Goal: Transaction & Acquisition: Obtain resource

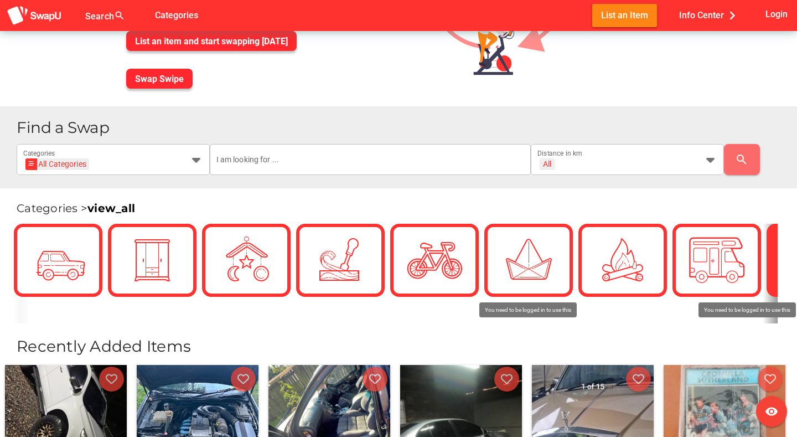
click at [775, 264] on div at bounding box center [810, 260] width 89 height 73
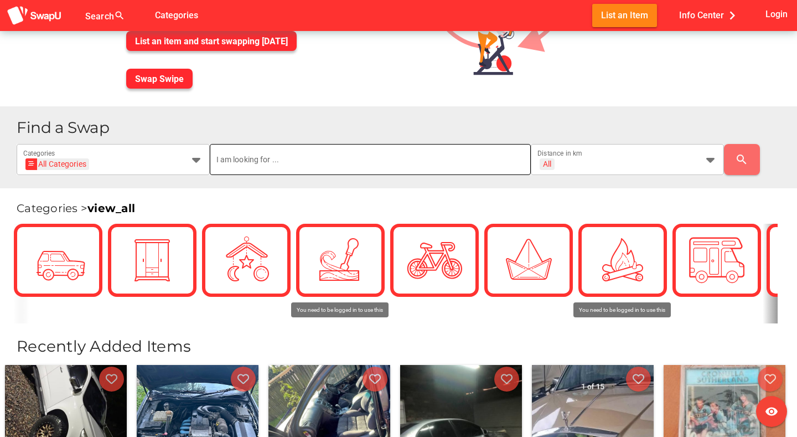
click at [318, 156] on input "text" at bounding box center [370, 159] width 308 height 31
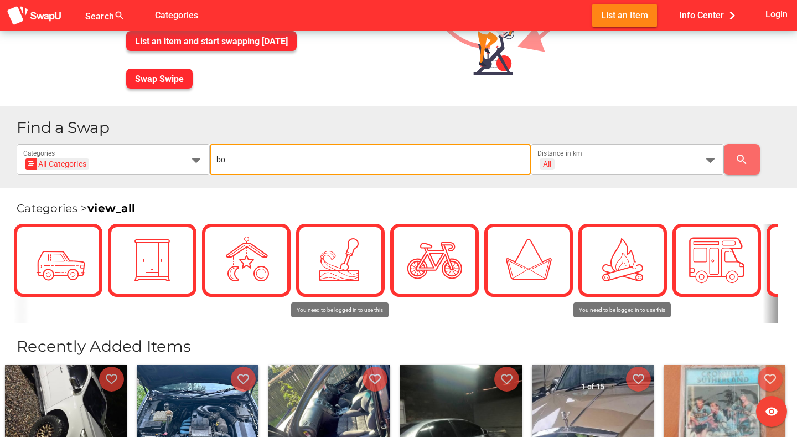
type input "b"
type input "sailboat"
click at [710, 158] on icon at bounding box center [710, 159] width 13 height 13
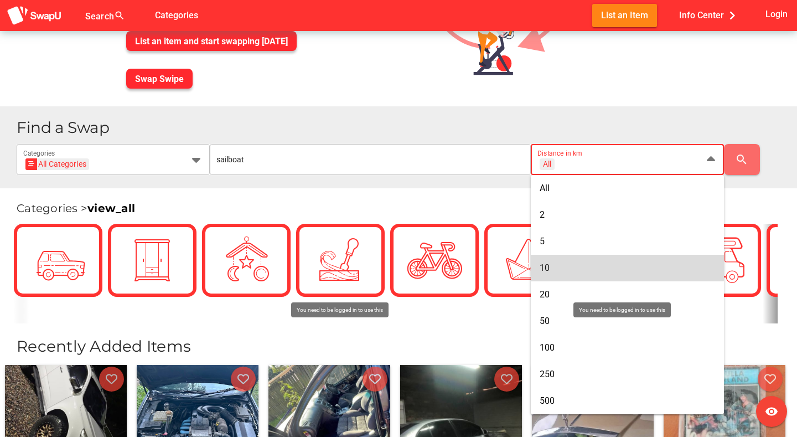
click at [556, 267] on div "10" at bounding box center [627, 267] width 175 height 11
type input "+ 10 km"
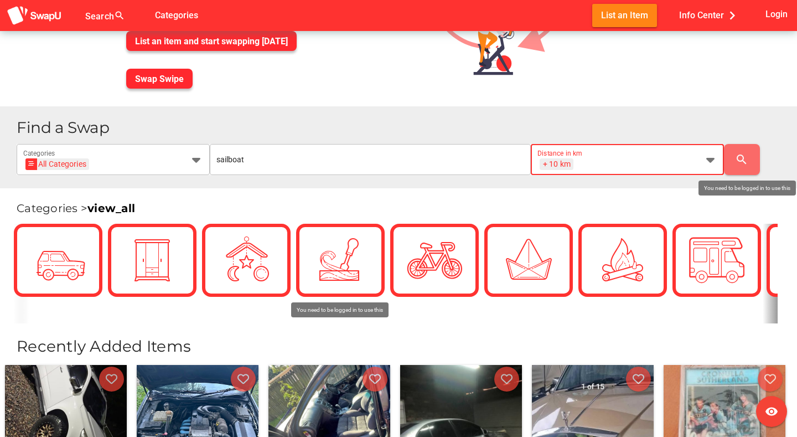
click at [741, 154] on icon "search" at bounding box center [741, 159] width 13 height 13
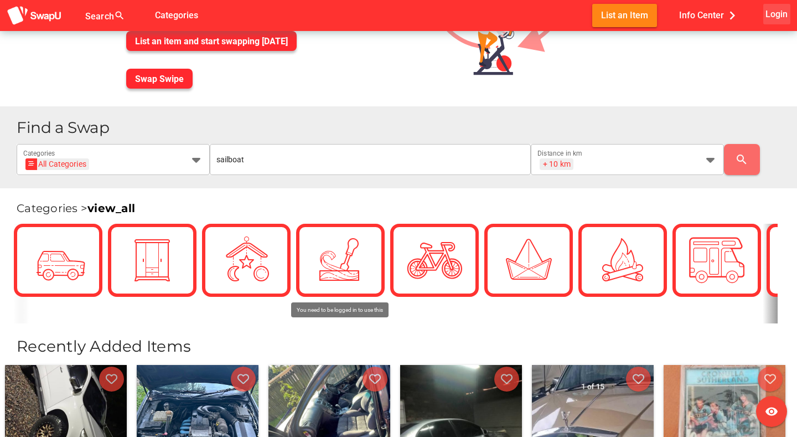
click at [776, 12] on span "Login" at bounding box center [776, 14] width 22 height 15
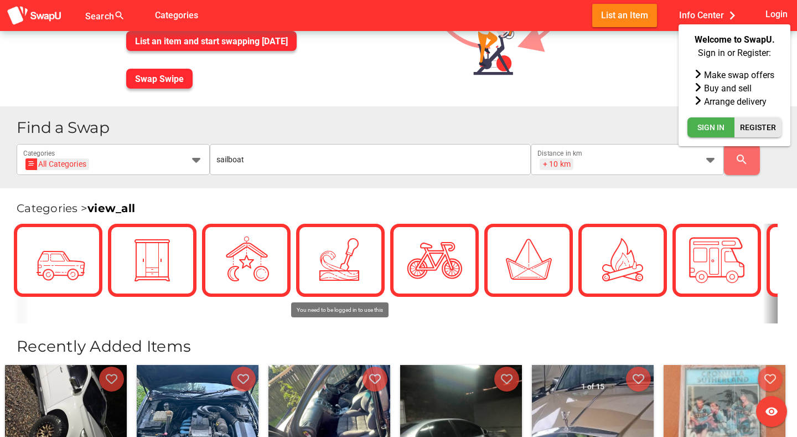
click at [761, 125] on span "Register" at bounding box center [758, 127] width 36 height 13
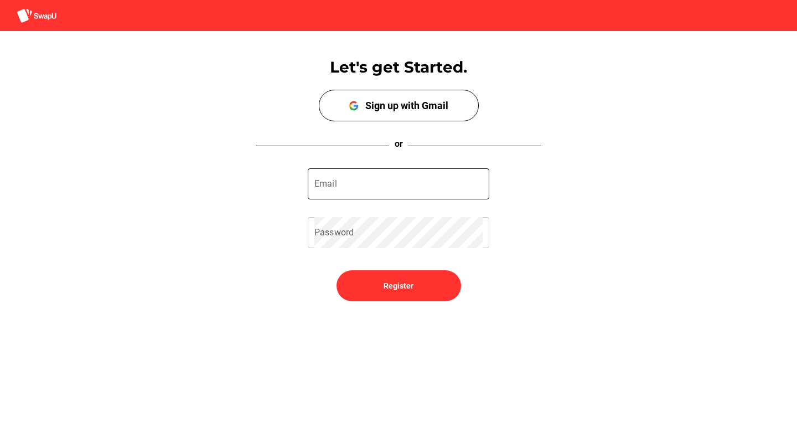
click at [386, 180] on input "Email" at bounding box center [398, 183] width 168 height 31
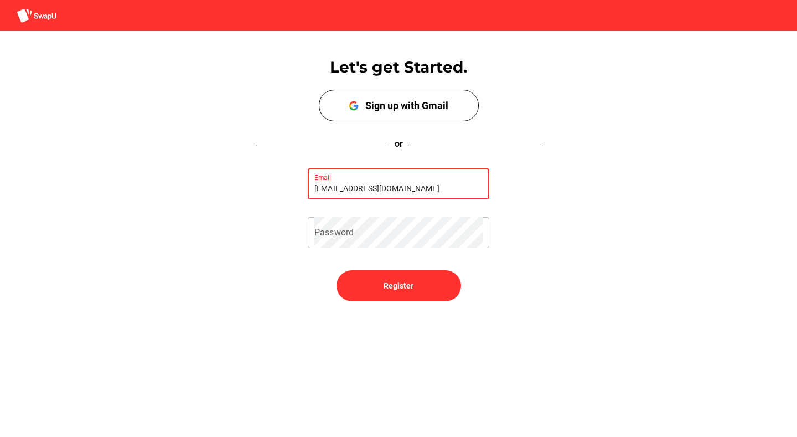
type input "farrsy@hotmail.com"
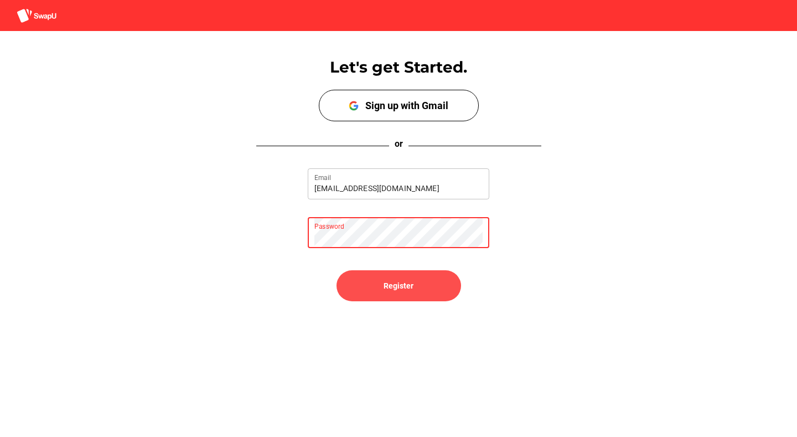
click at [402, 288] on span "Register" at bounding box center [398, 285] width 30 height 13
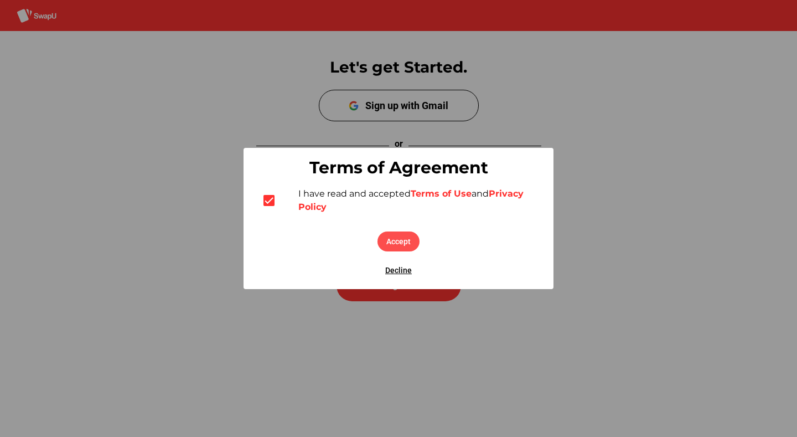
click at [408, 237] on span "Accept" at bounding box center [398, 241] width 24 height 13
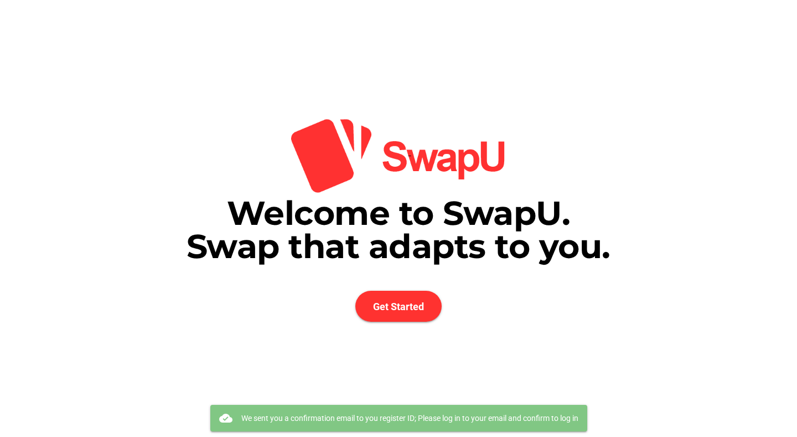
click at [364, 251] on span "Welcome to SwapU. Swap that adapts to you." at bounding box center [398, 230] width 424 height 74
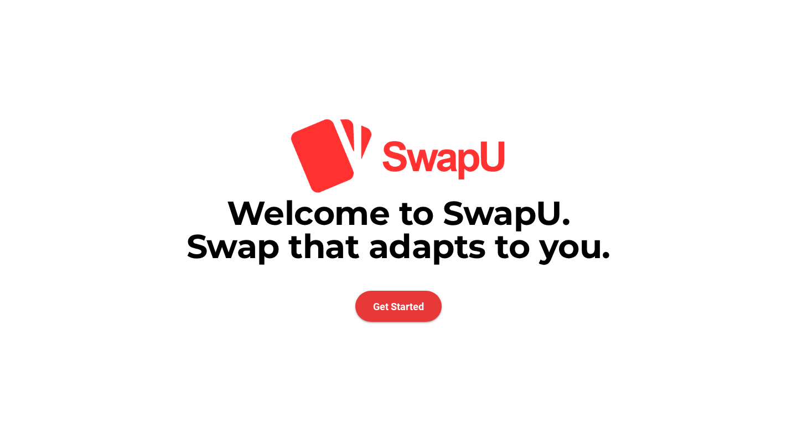
click at [392, 316] on span "Get Started" at bounding box center [398, 306] width 86 height 31
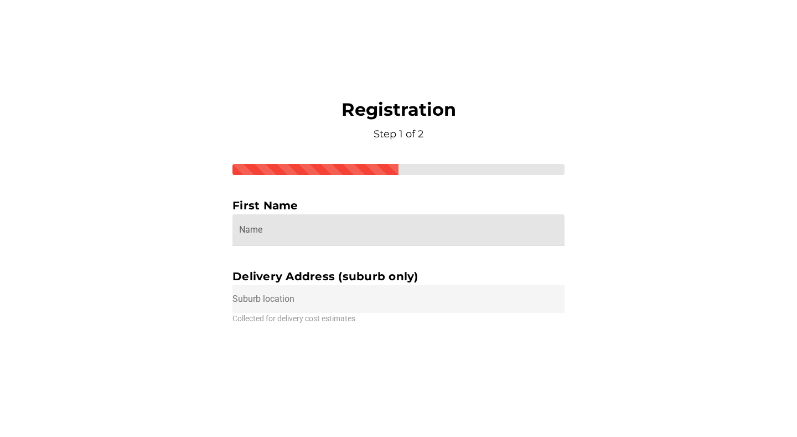
click at [323, 226] on input "Name" at bounding box center [398, 229] width 319 height 31
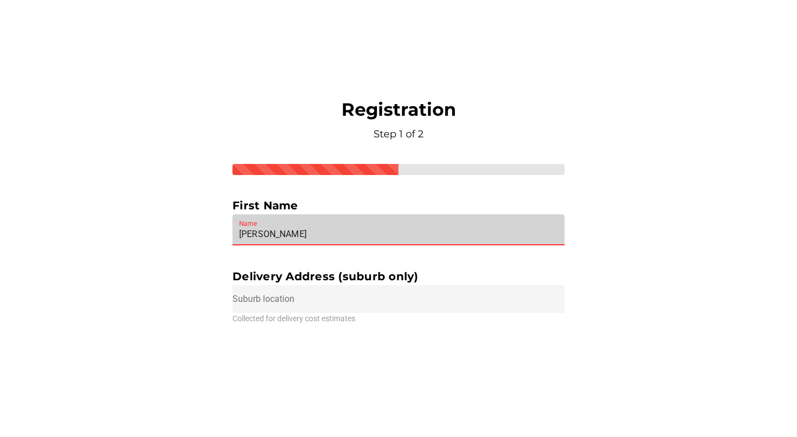
type input "peter"
click at [324, 298] on input "text" at bounding box center [398, 299] width 332 height 28
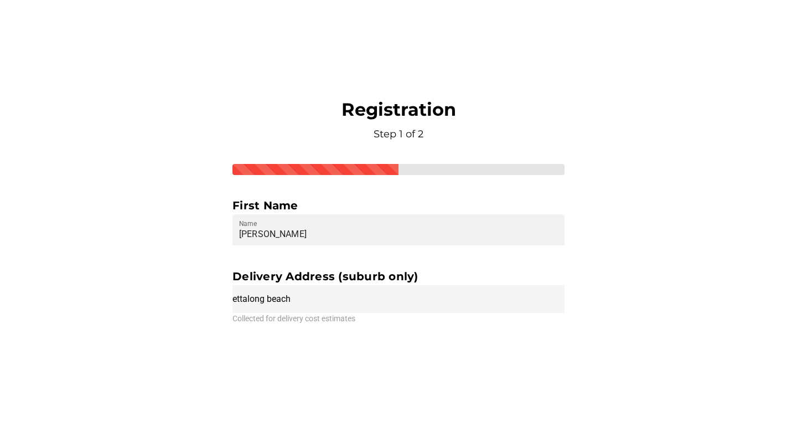
type input "Ettalong Beach NSW, Australia"
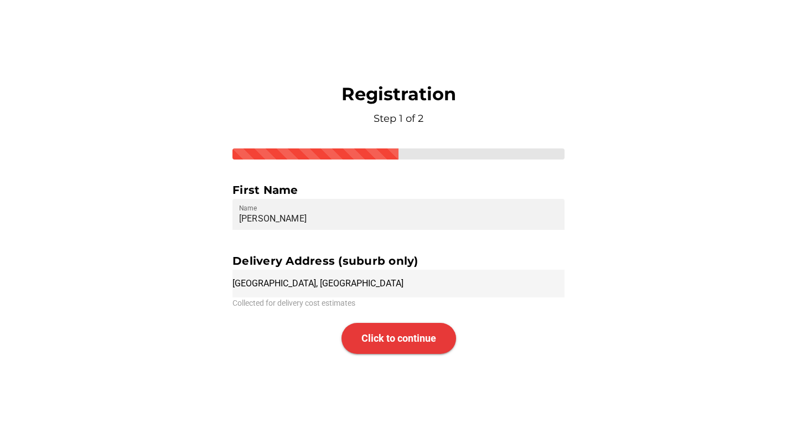
click at [386, 326] on span "Click to continue" at bounding box center [398, 338] width 75 height 31
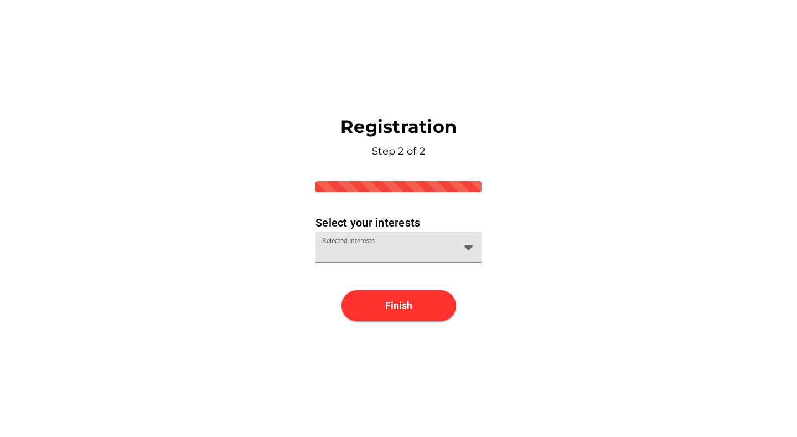
click at [381, 237] on div "Selected Interests" at bounding box center [388, 246] width 133 height 31
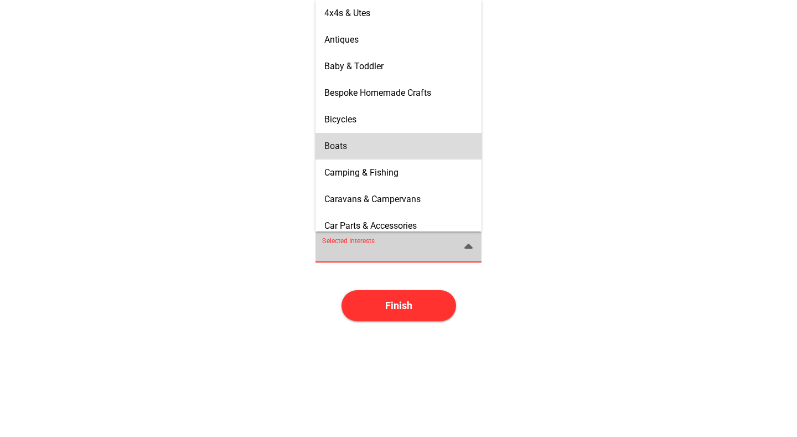
click at [370, 147] on div "Boats" at bounding box center [398, 146] width 148 height 11
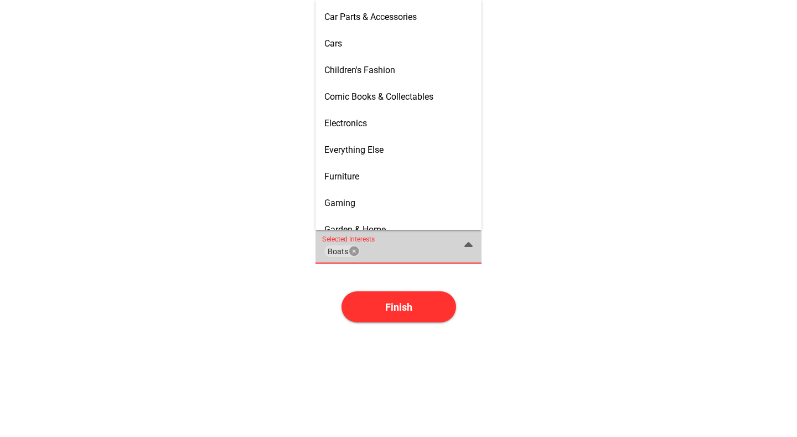
scroll to position [221, 0]
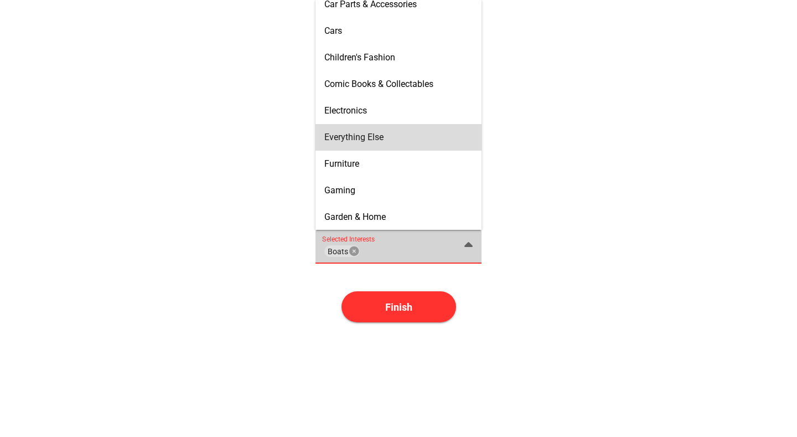
click at [376, 134] on span "Everything Else" at bounding box center [353, 137] width 59 height 11
type input "Boats, Everything Else"
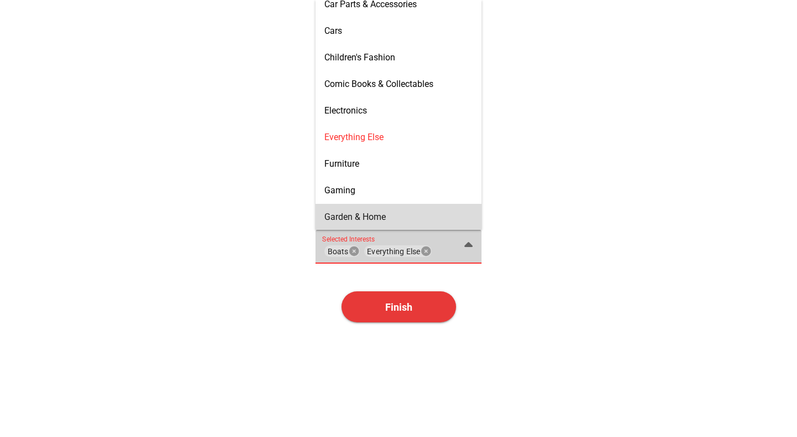
click at [412, 304] on span "Finish" at bounding box center [398, 307] width 27 height 12
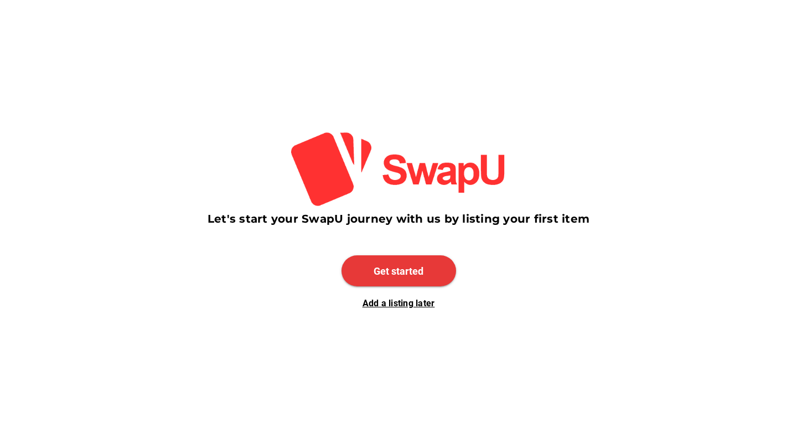
click at [411, 269] on span "Get started" at bounding box center [399, 271] width 50 height 12
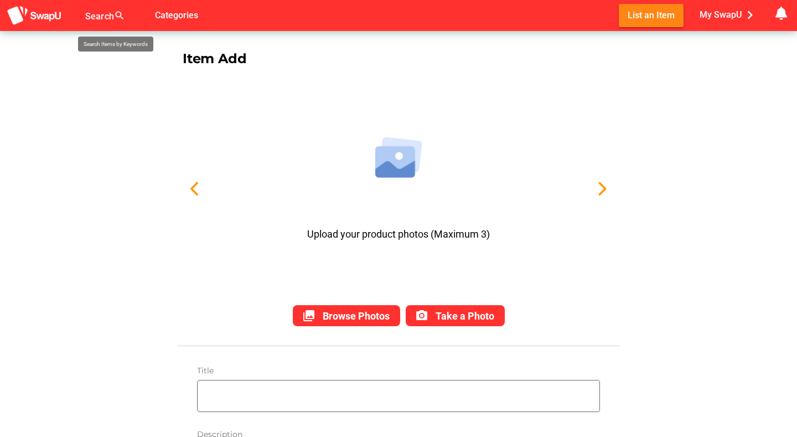
click at [111, 14] on div "Search search false" at bounding box center [118, 15] width 66 height 31
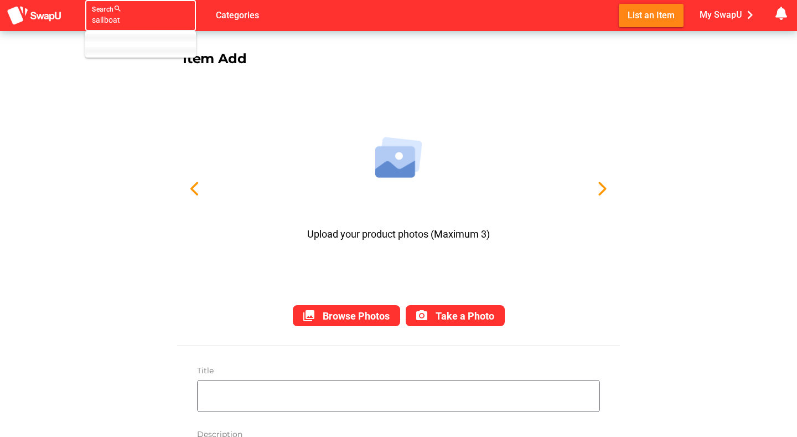
type input "sailboats"
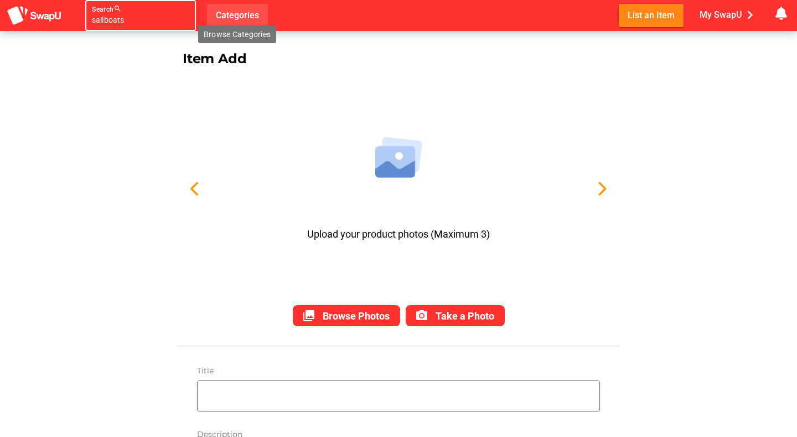
click at [233, 10] on span "Categories" at bounding box center [237, 15] width 43 height 18
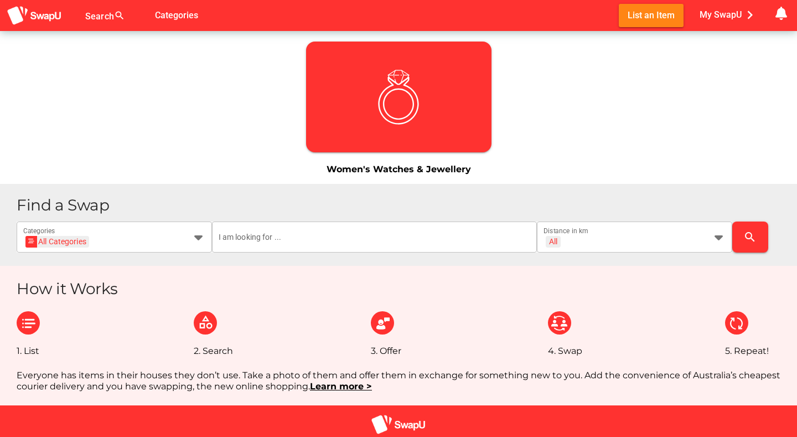
scroll to position [1344, 0]
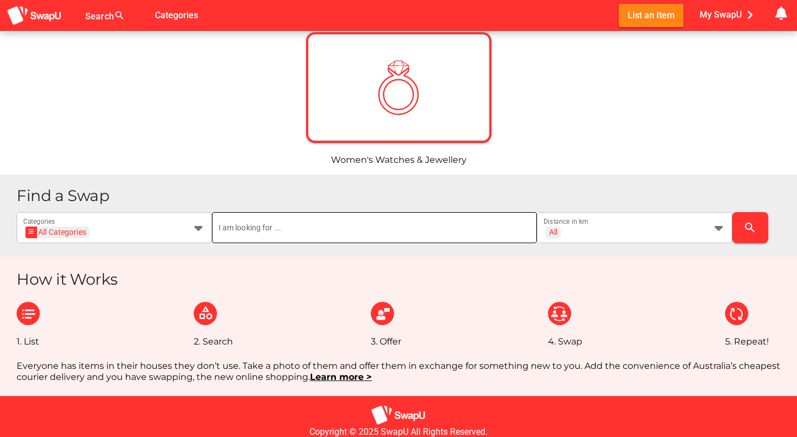
click at [312, 235] on input "text" at bounding box center [375, 227] width 312 height 31
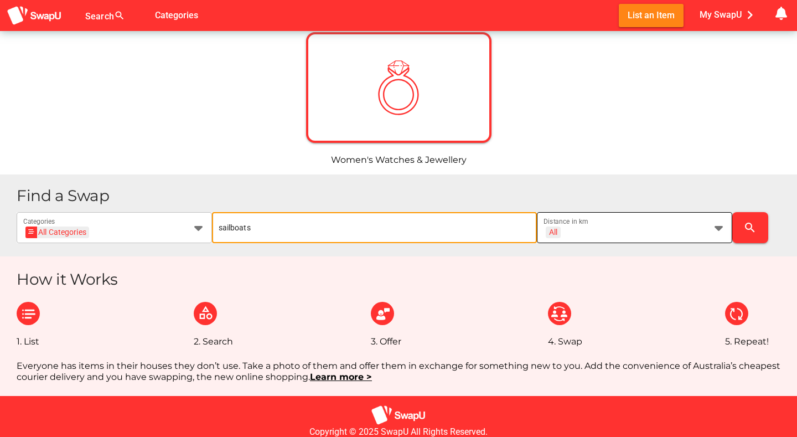
type input "sailboats"
click at [698, 224] on div "All + All Distance in km" at bounding box center [624, 227] width 162 height 31
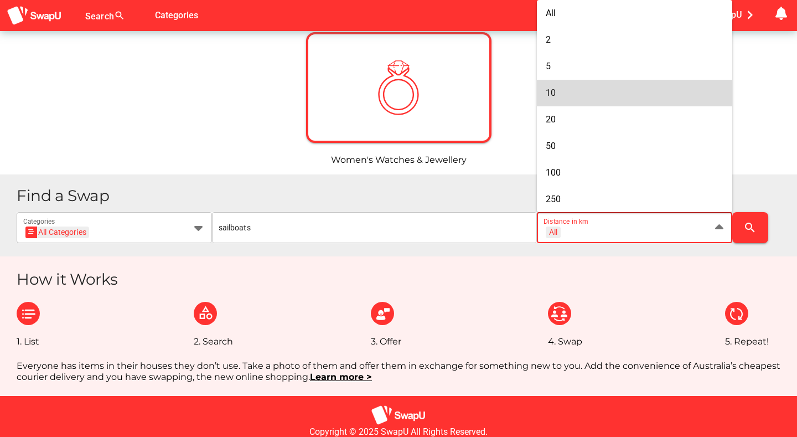
click at [562, 92] on div "10" at bounding box center [635, 92] width 178 height 11
type input "+ 10 km"
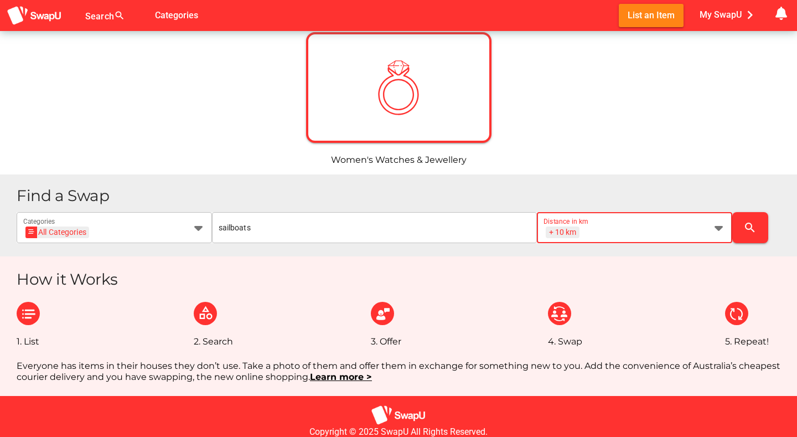
scroll to position [0, 14]
click at [749, 223] on icon "search" at bounding box center [749, 227] width 13 height 13
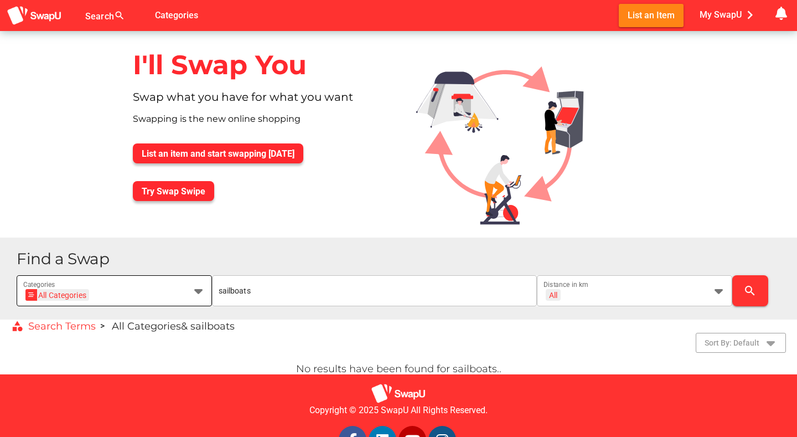
click at [197, 296] on icon at bounding box center [198, 290] width 13 height 13
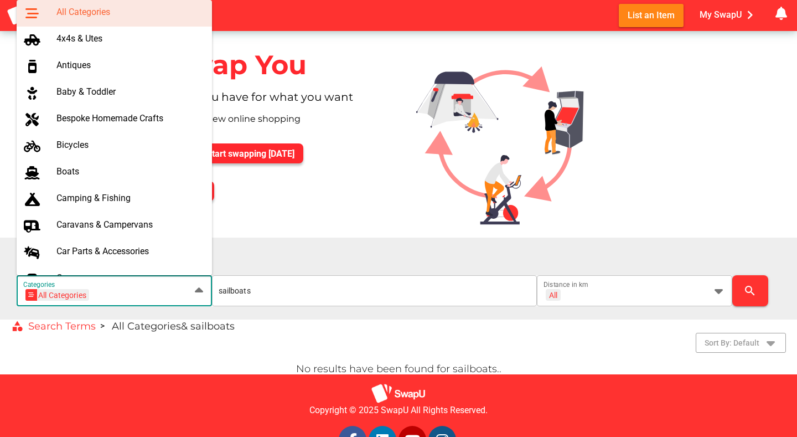
click at [124, 9] on div "All Categories" at bounding box center [129, 12] width 147 height 11
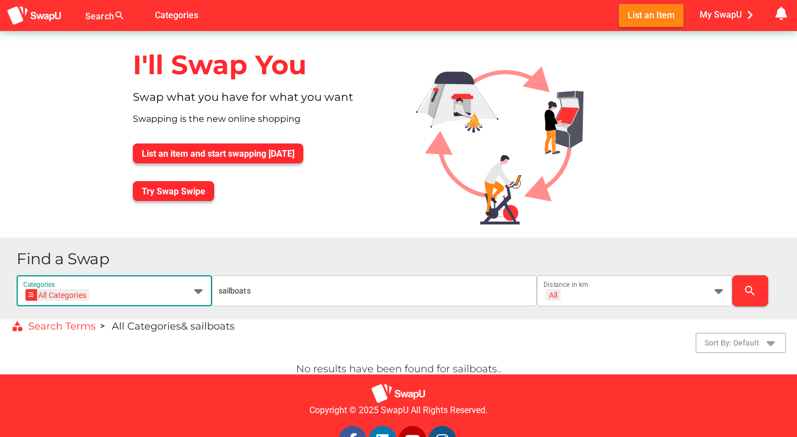
scroll to position [37, 0]
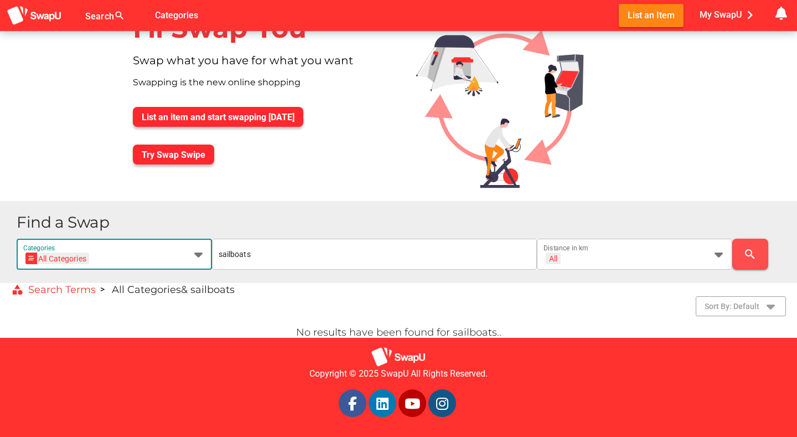
click at [751, 250] on icon "search" at bounding box center [749, 253] width 13 height 13
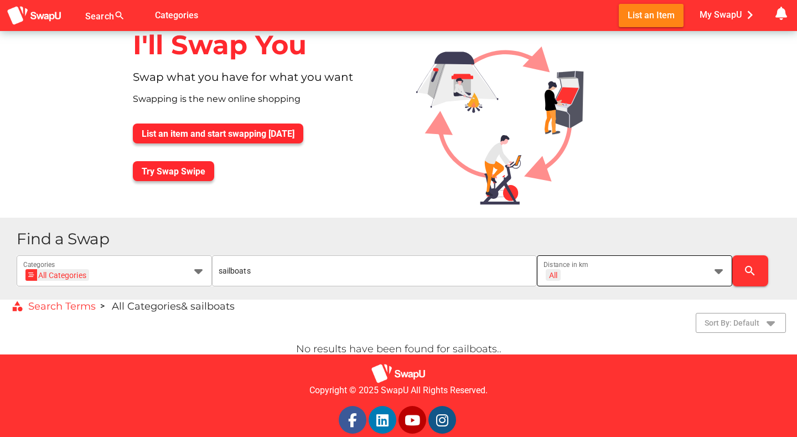
scroll to position [37, 0]
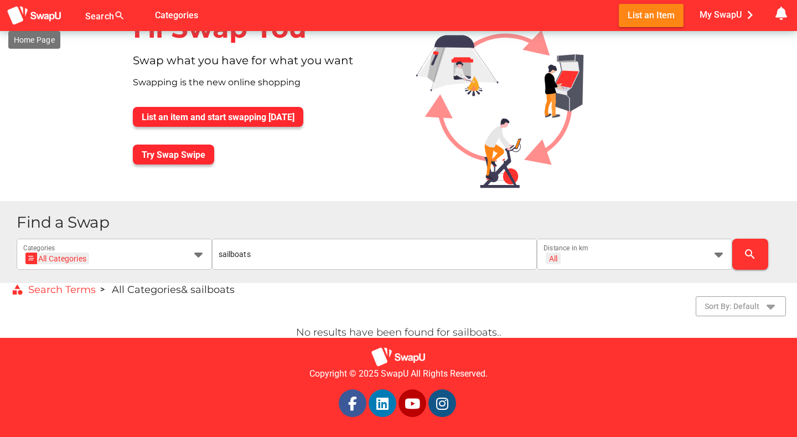
click at [40, 16] on img at bounding box center [34, 16] width 55 height 20
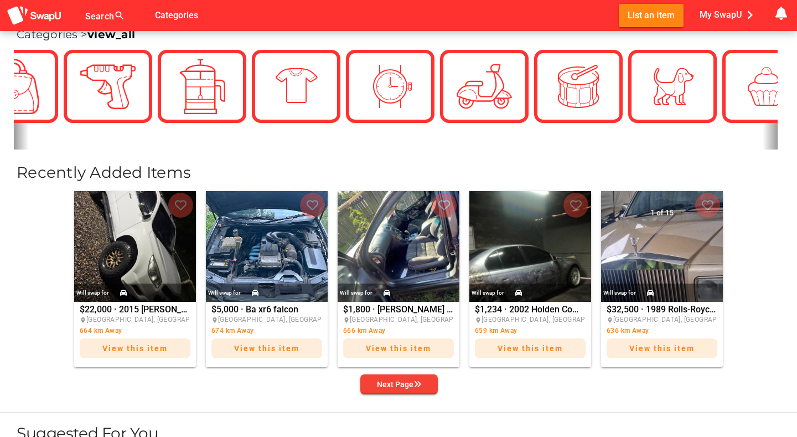
scroll to position [302, 0]
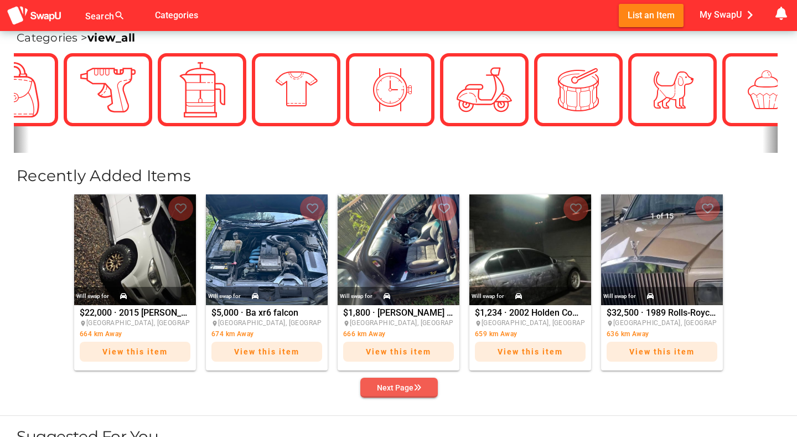
click at [396, 383] on div "Next Page" at bounding box center [399, 387] width 44 height 13
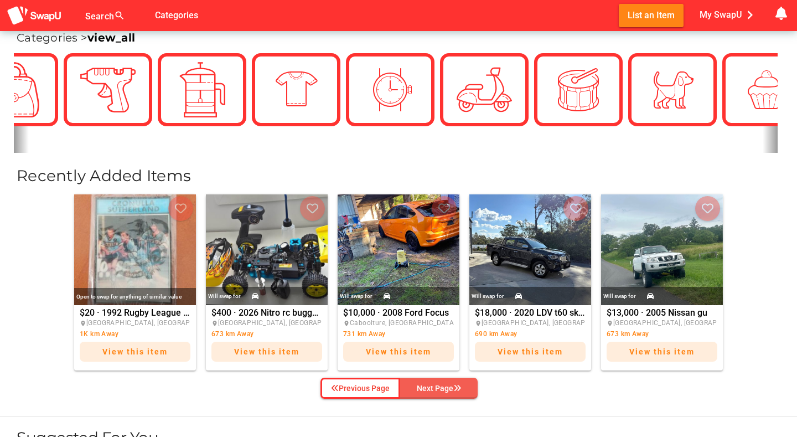
click at [408, 394] on button "Next Page" at bounding box center [438, 387] width 77 height 21
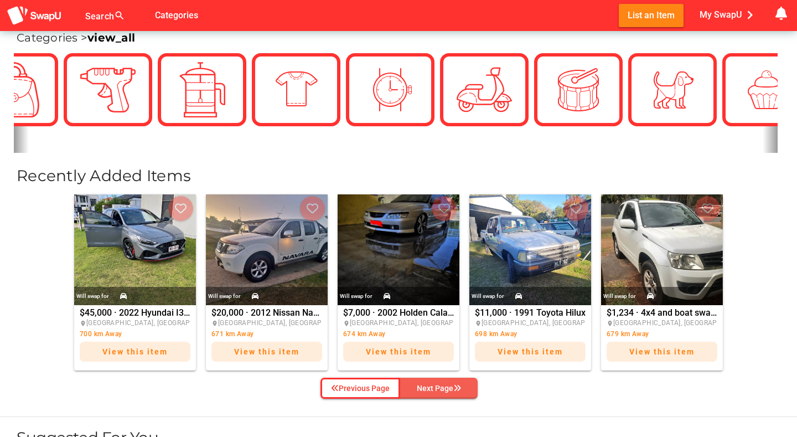
click at [414, 393] on span "Next Page" at bounding box center [439, 388] width 60 height 17
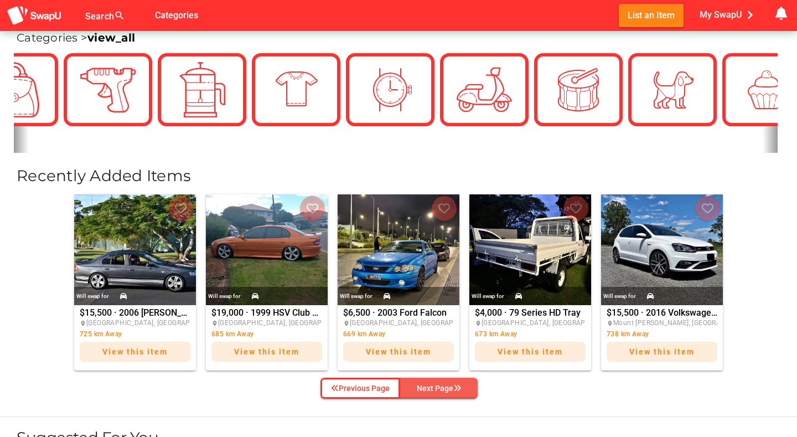
click at [417, 393] on div "Next Page" at bounding box center [439, 387] width 44 height 13
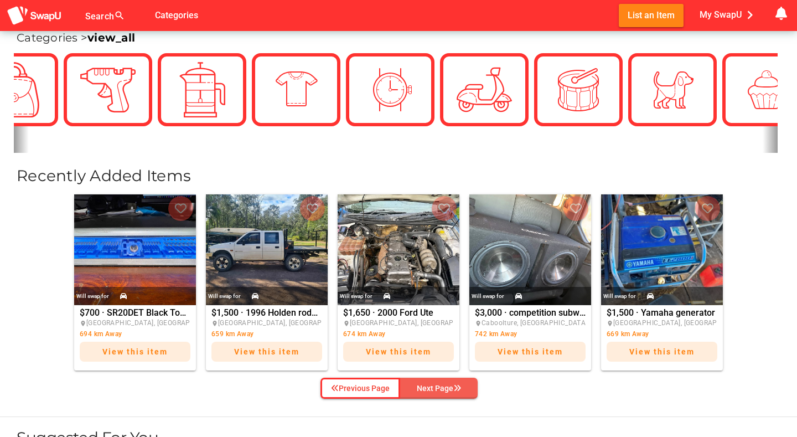
click at [426, 385] on div "Next Page" at bounding box center [439, 387] width 44 height 13
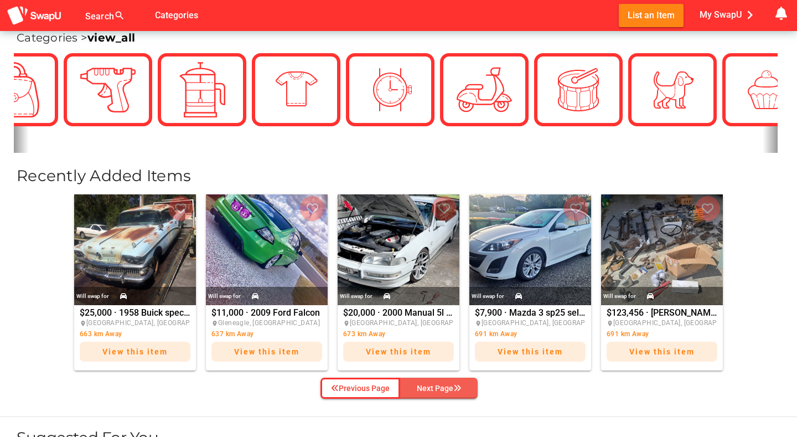
click at [426, 385] on div "Next Page" at bounding box center [439, 387] width 44 height 13
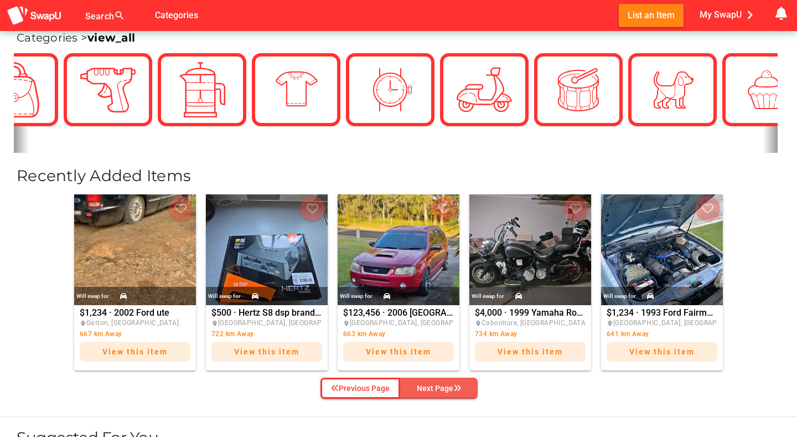
click at [426, 385] on div "Next Page" at bounding box center [439, 387] width 44 height 13
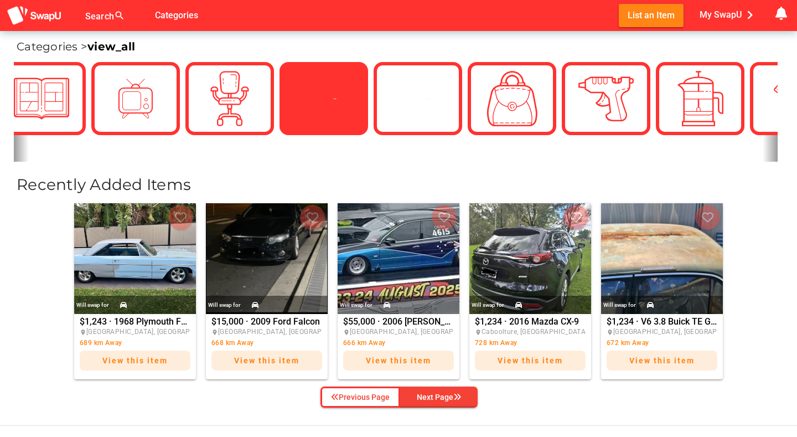
scroll to position [0, 996]
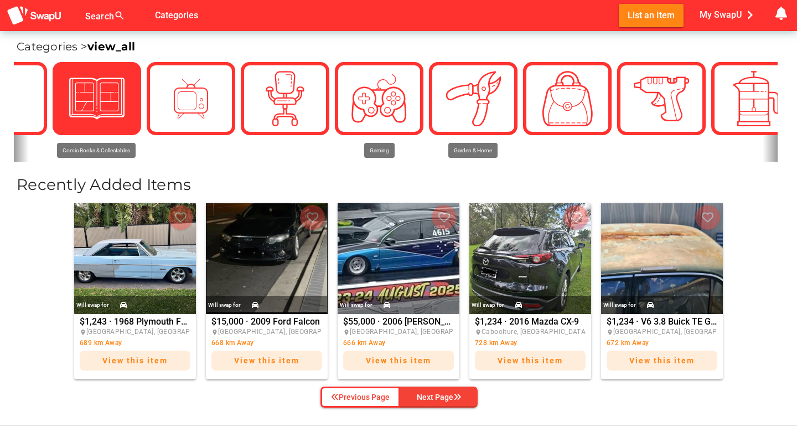
click at [119, 102] on img at bounding box center [96, 98] width 55 height 55
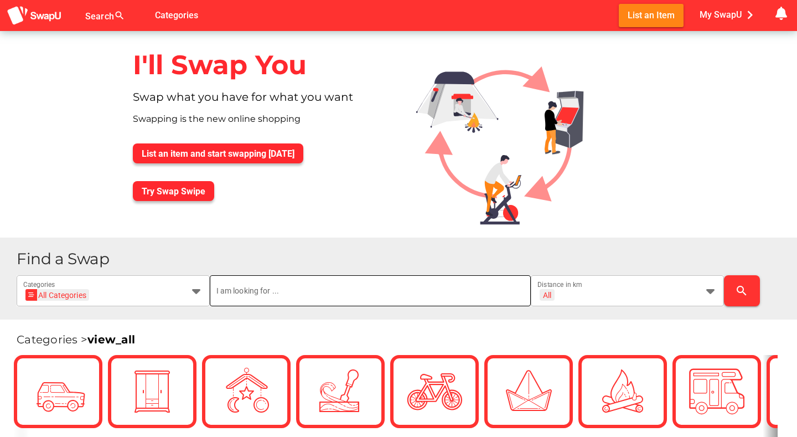
click at [286, 290] on input "text" at bounding box center [370, 290] width 308 height 31
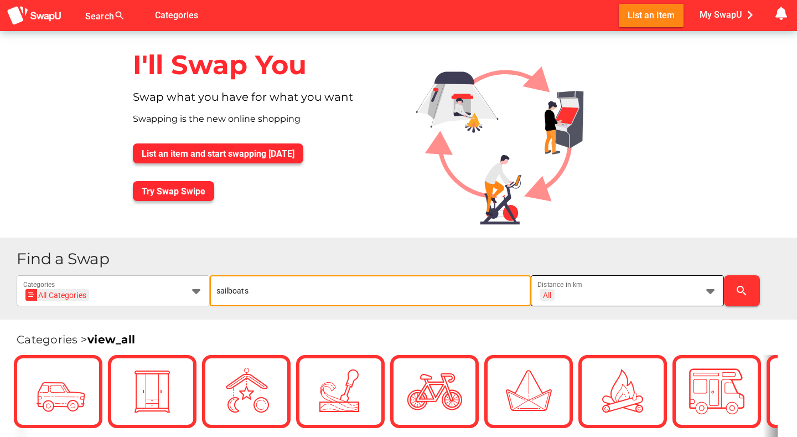
type input "sailboats"
click at [708, 291] on icon at bounding box center [710, 290] width 13 height 13
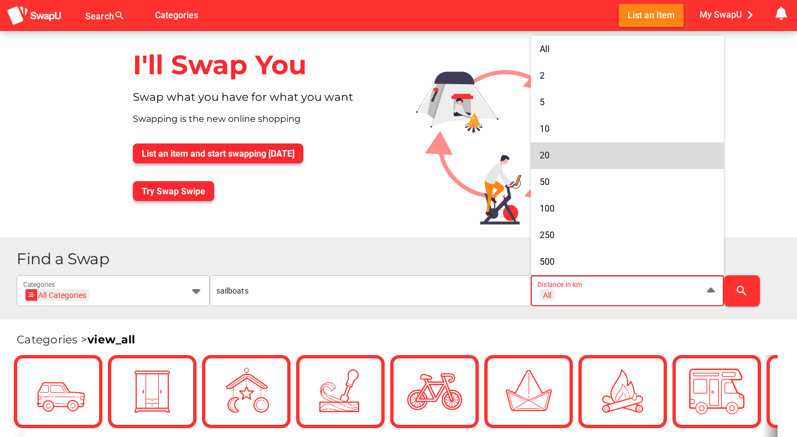
click at [546, 150] on span "20" at bounding box center [545, 155] width 10 height 11
type input "+ 20 km"
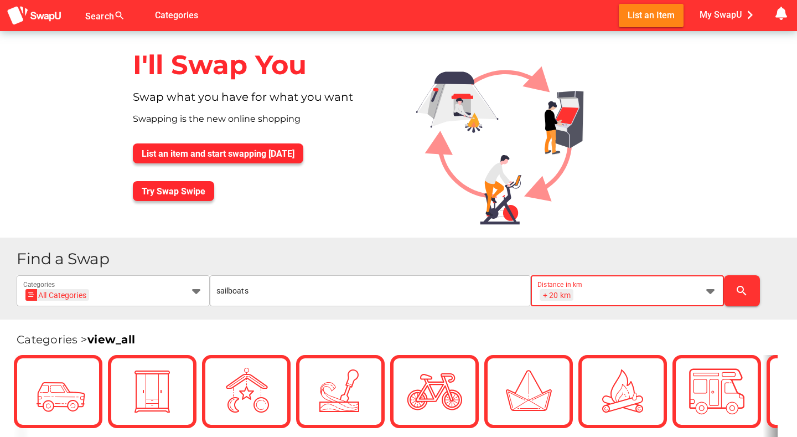
scroll to position [0, 14]
click at [743, 286] on icon "search" at bounding box center [741, 290] width 13 height 13
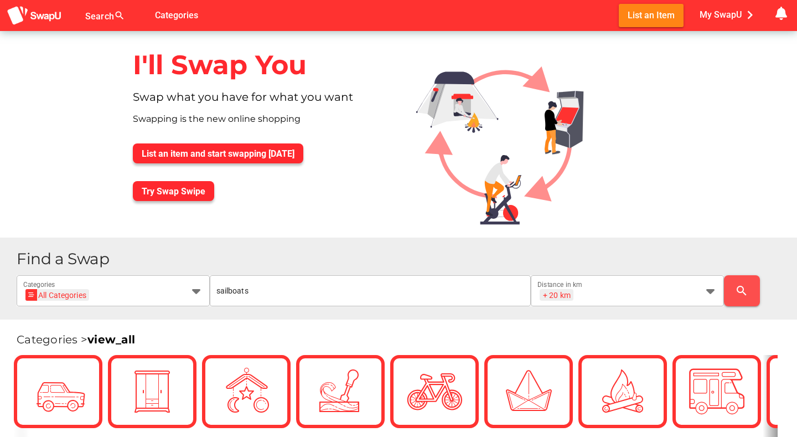
scroll to position [0, 0]
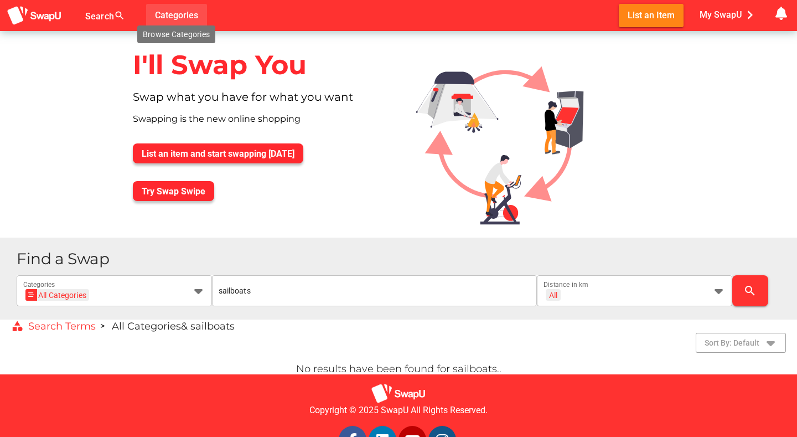
click at [172, 13] on span "Categories" at bounding box center [176, 15] width 43 height 18
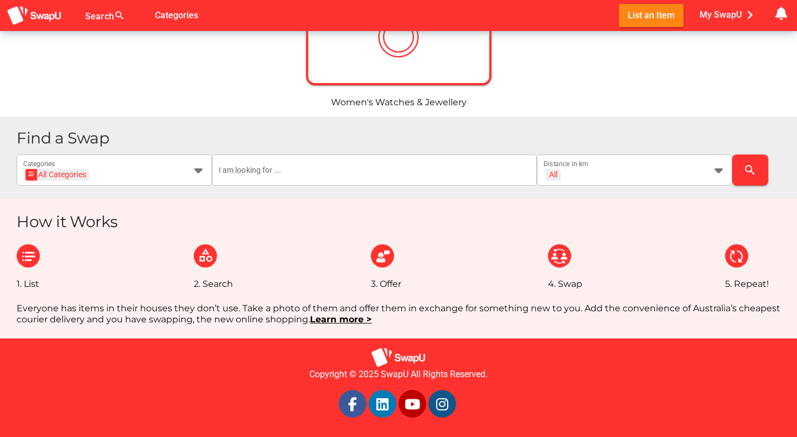
scroll to position [1402, 0]
click at [204, 255] on img at bounding box center [205, 254] width 23 height 23
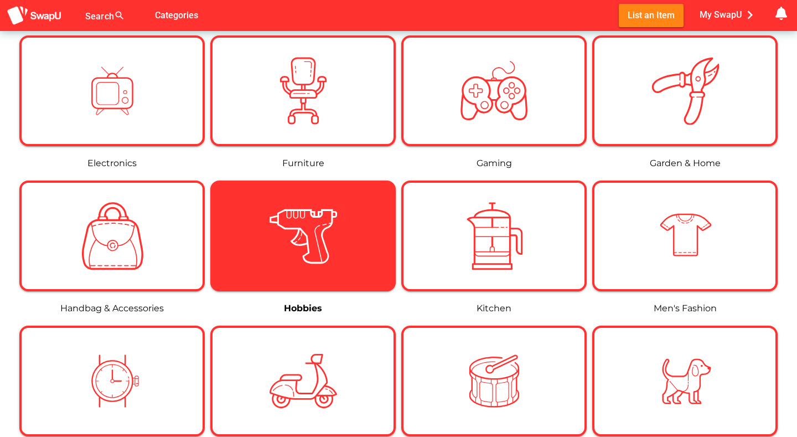
scroll to position [617, 0]
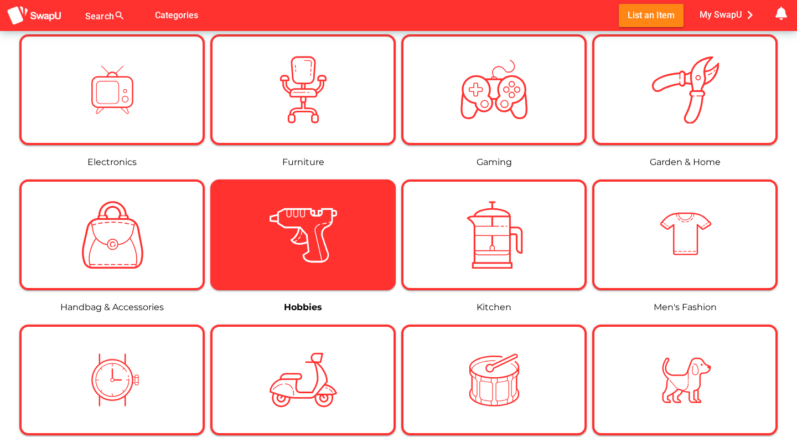
click at [285, 235] on img at bounding box center [303, 235] width 68 height 68
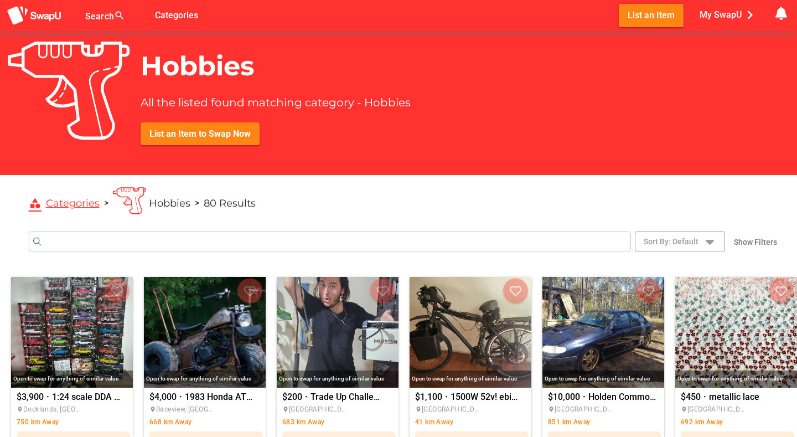
click at [285, 235] on input "Search" at bounding box center [330, 241] width 602 height 20
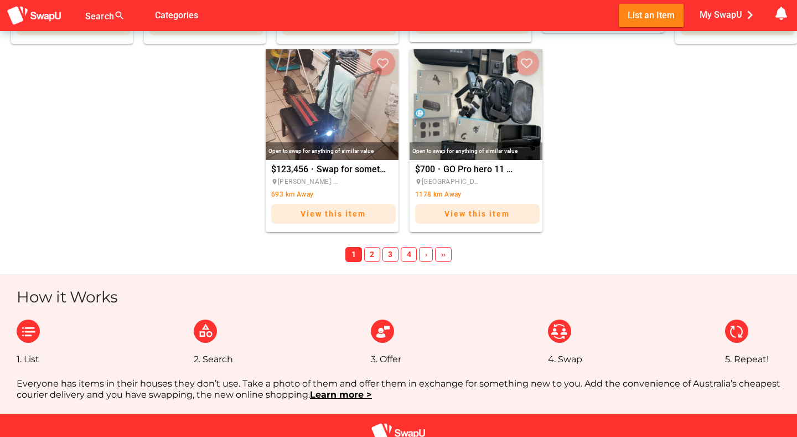
scroll to position [788, 0]
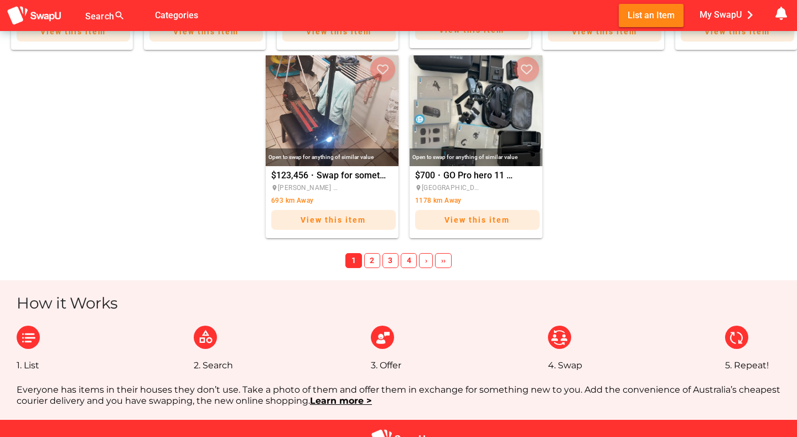
click at [374, 260] on span "2" at bounding box center [372, 260] width 16 height 15
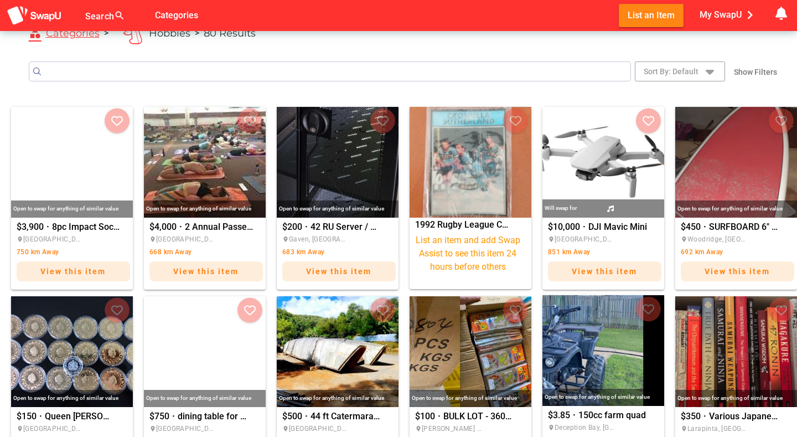
scroll to position [0, 0]
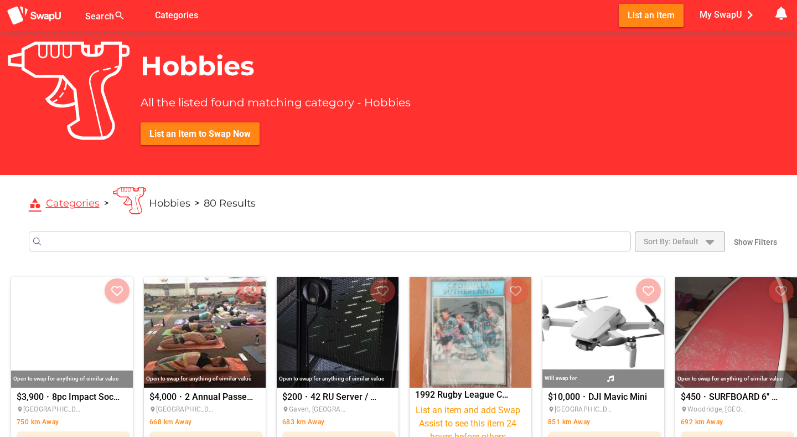
click at [709, 238] on icon "button" at bounding box center [709, 241] width 13 height 13
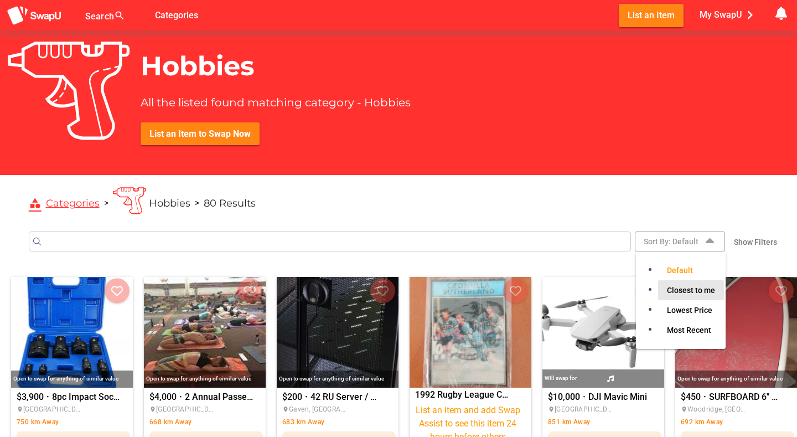
click at [701, 289] on span "Closest to me" at bounding box center [691, 289] width 48 height 13
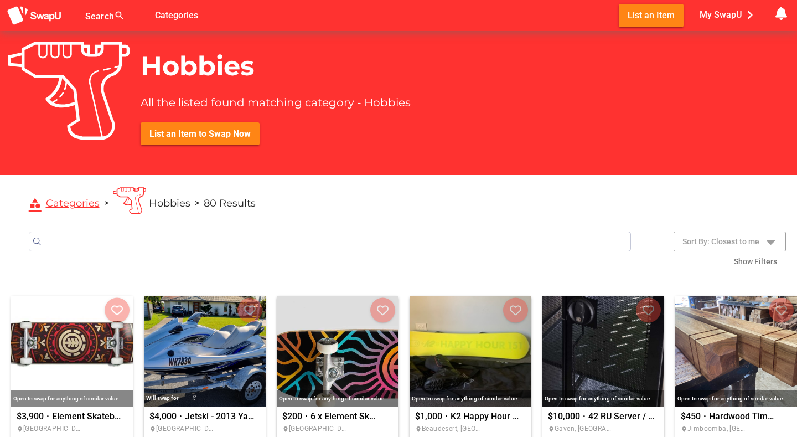
click at [481, 241] on input "Search" at bounding box center [330, 241] width 602 height 20
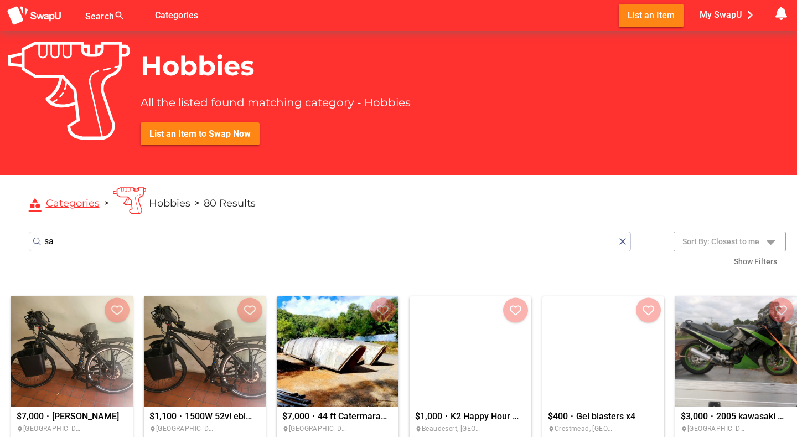
type input "s"
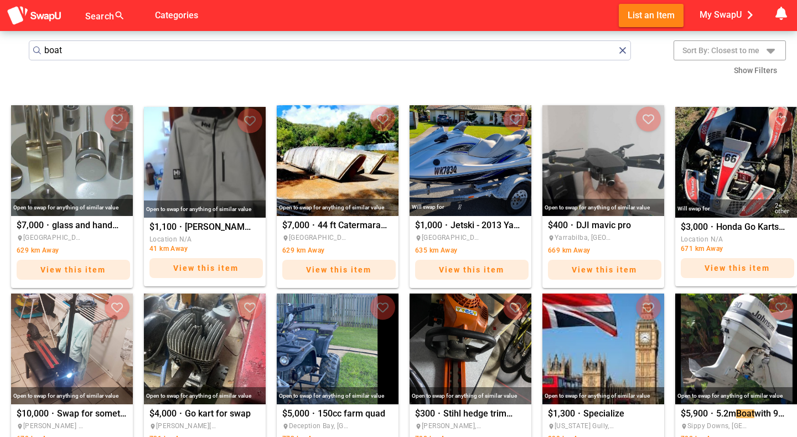
scroll to position [191, 0]
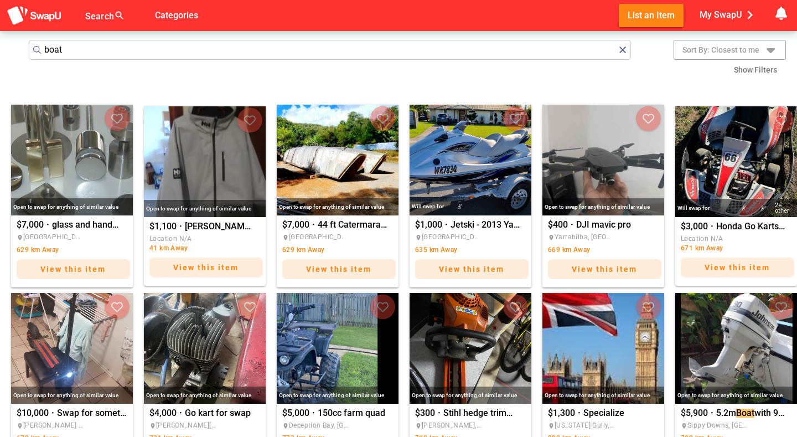
type input "boat"
click at [32, 44] on button "submit" at bounding box center [37, 49] width 11 height 11
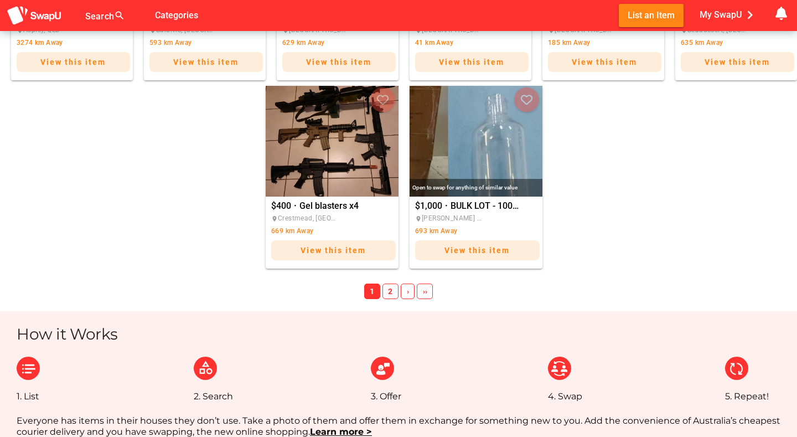
scroll to position [775, 0]
click at [393, 288] on span "2" at bounding box center [390, 290] width 16 height 15
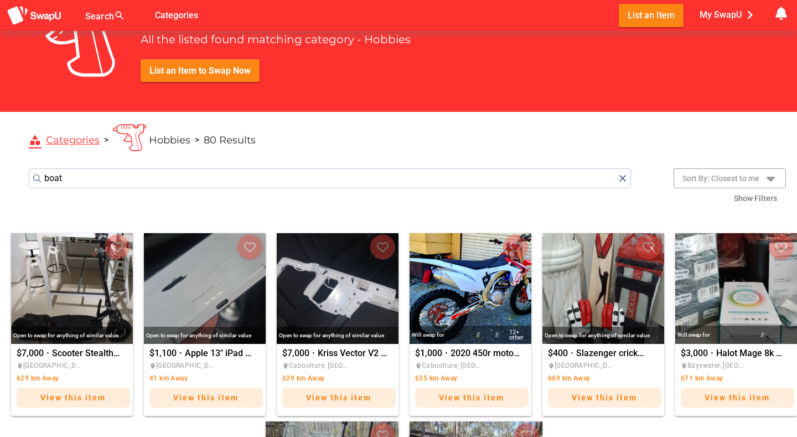
scroll to position [0, 0]
